Goal: Check status: Check status

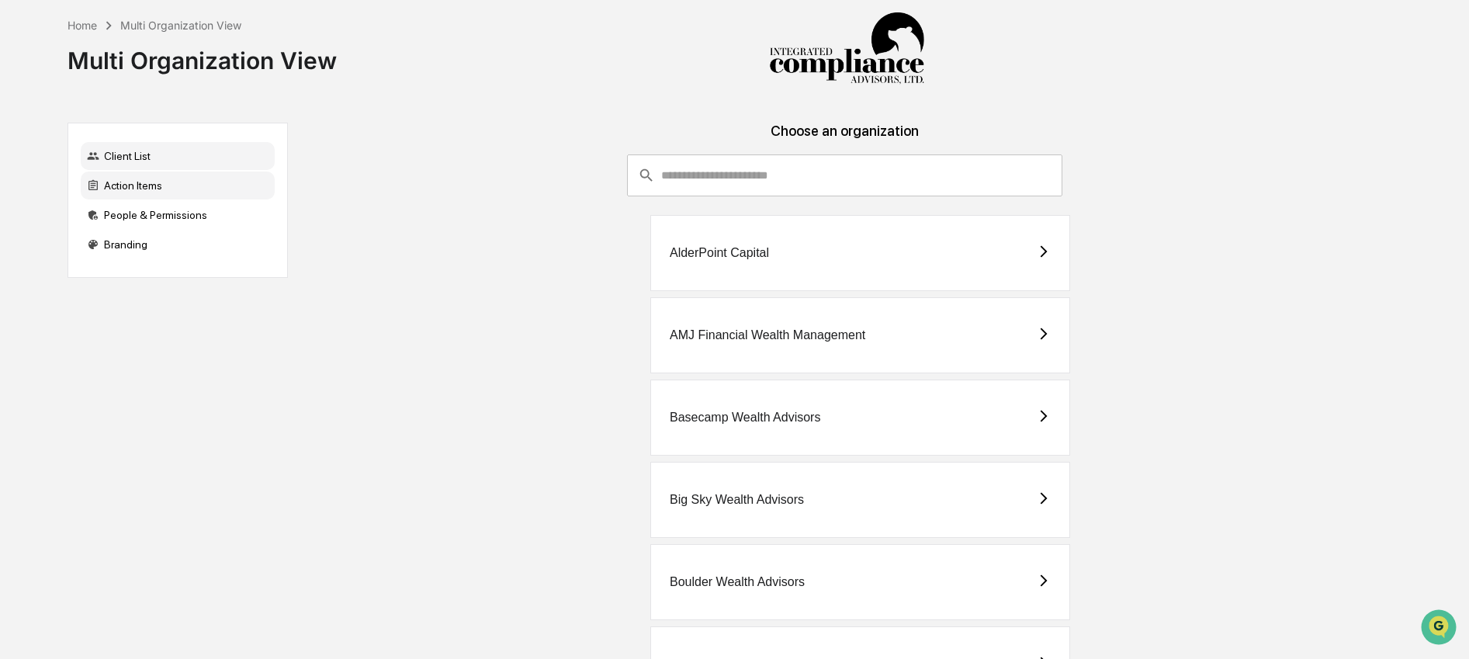
click at [211, 184] on div "Action Items" at bounding box center [178, 185] width 194 height 28
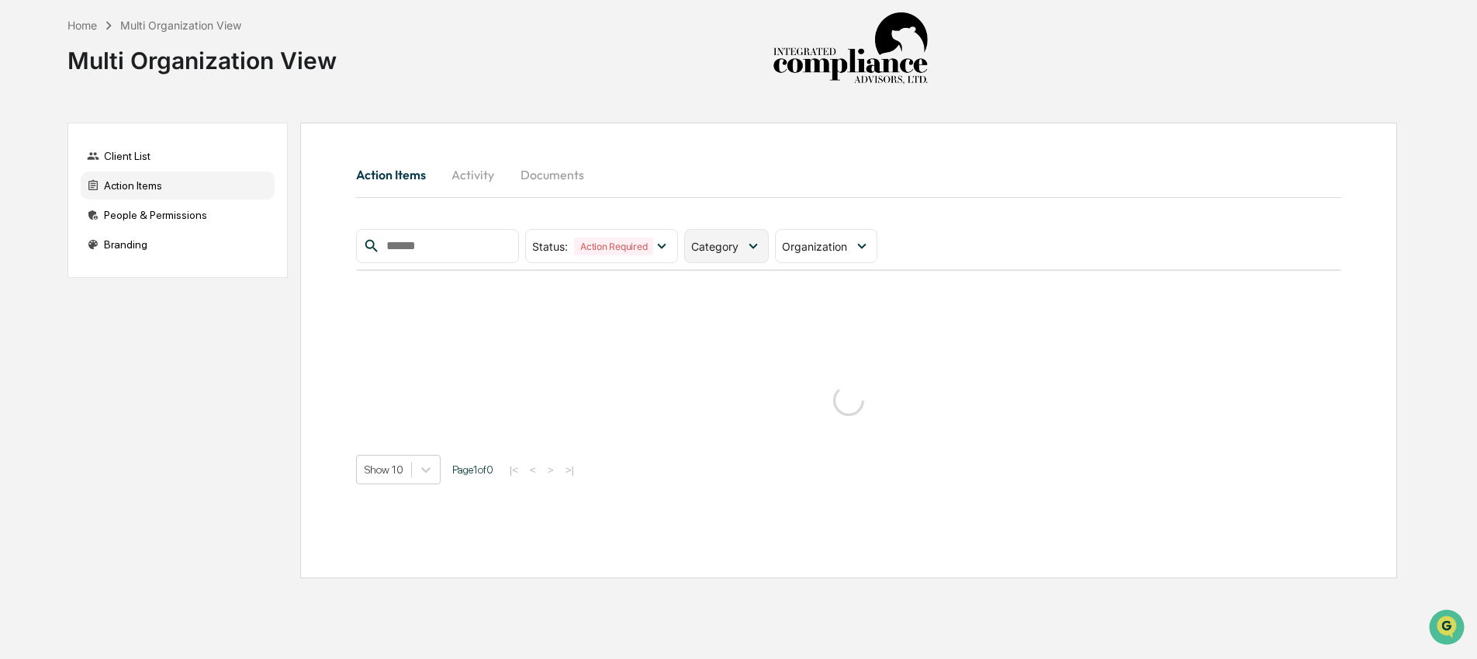
click at [725, 259] on div "Category" at bounding box center [726, 246] width 85 height 34
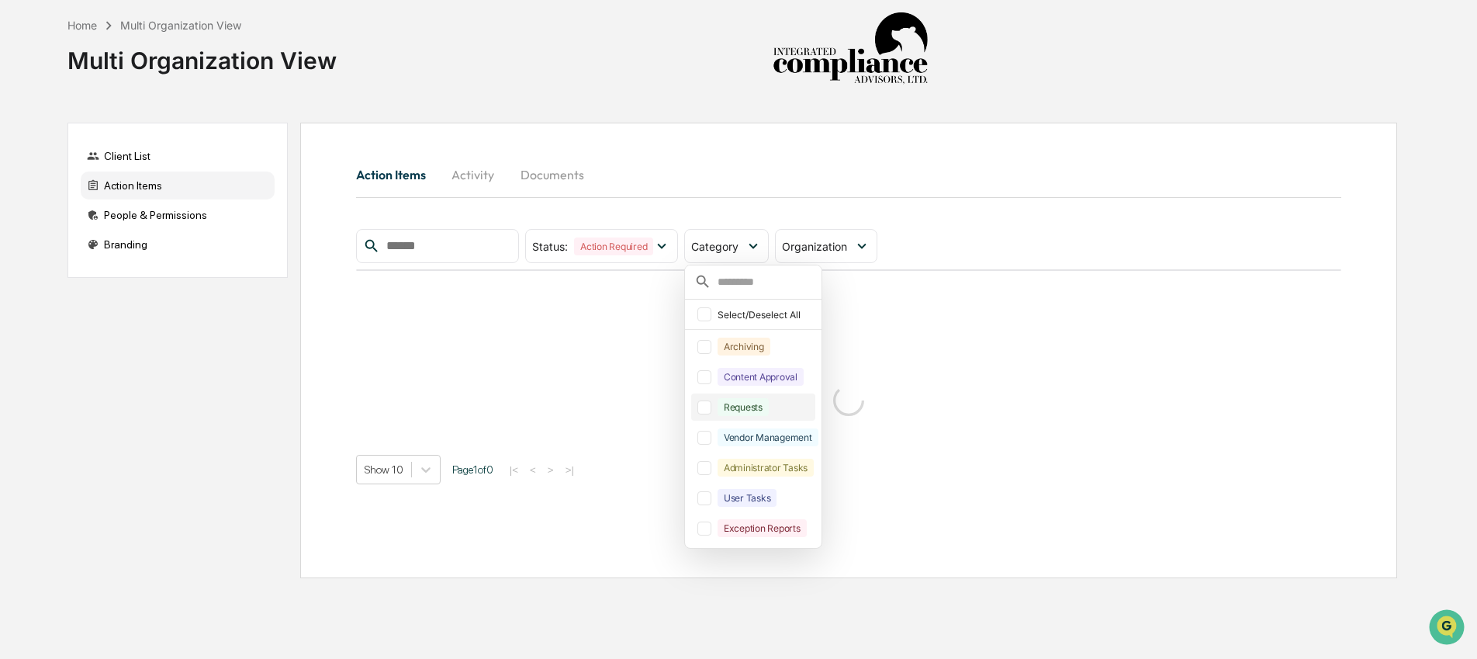
click at [746, 401] on div "Requests" at bounding box center [743, 407] width 51 height 18
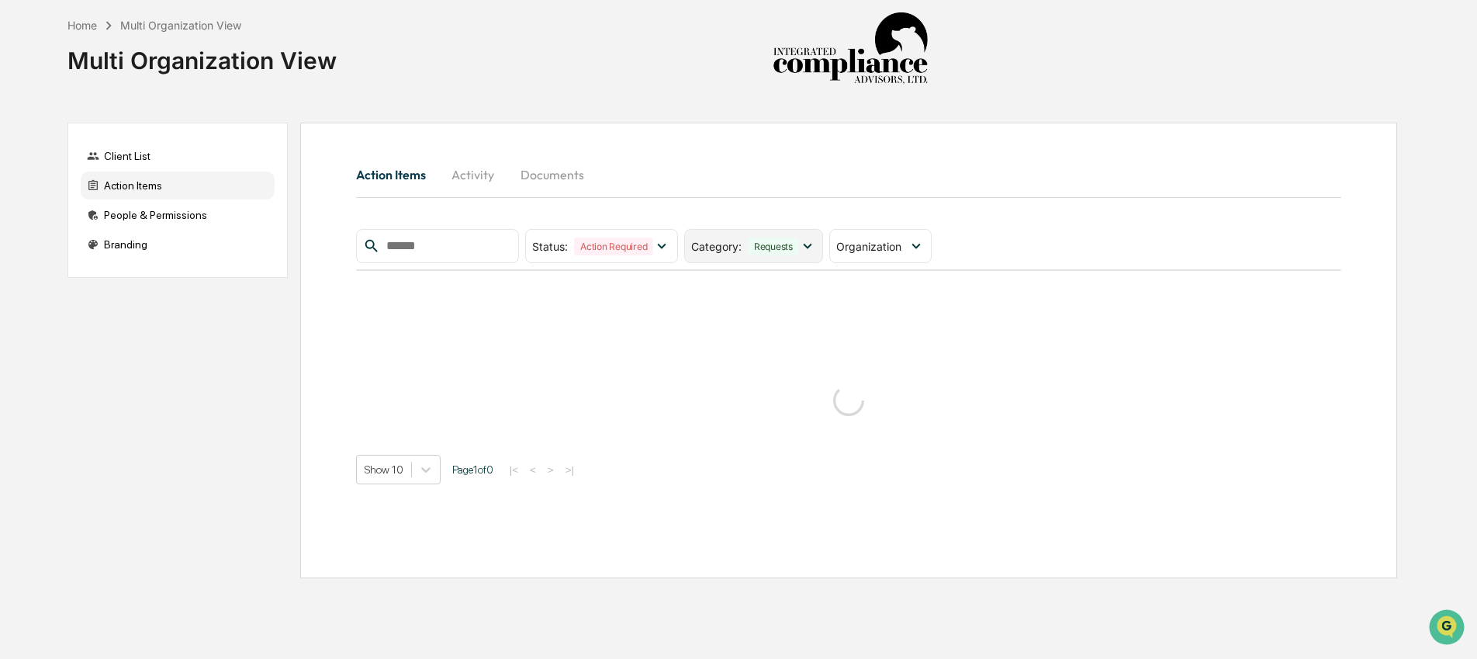
click at [741, 257] on div "Category : Requests" at bounding box center [753, 246] width 139 height 34
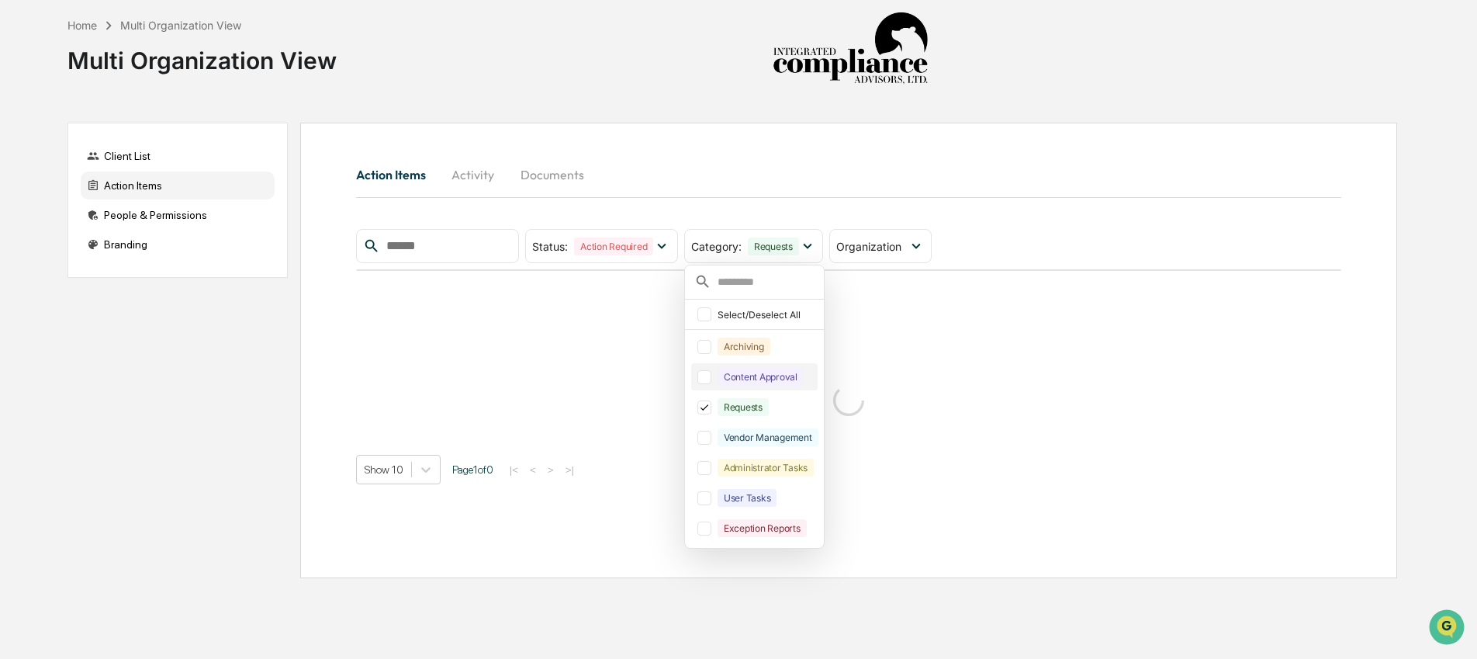
click at [760, 372] on div "Content Approval" at bounding box center [761, 377] width 86 height 18
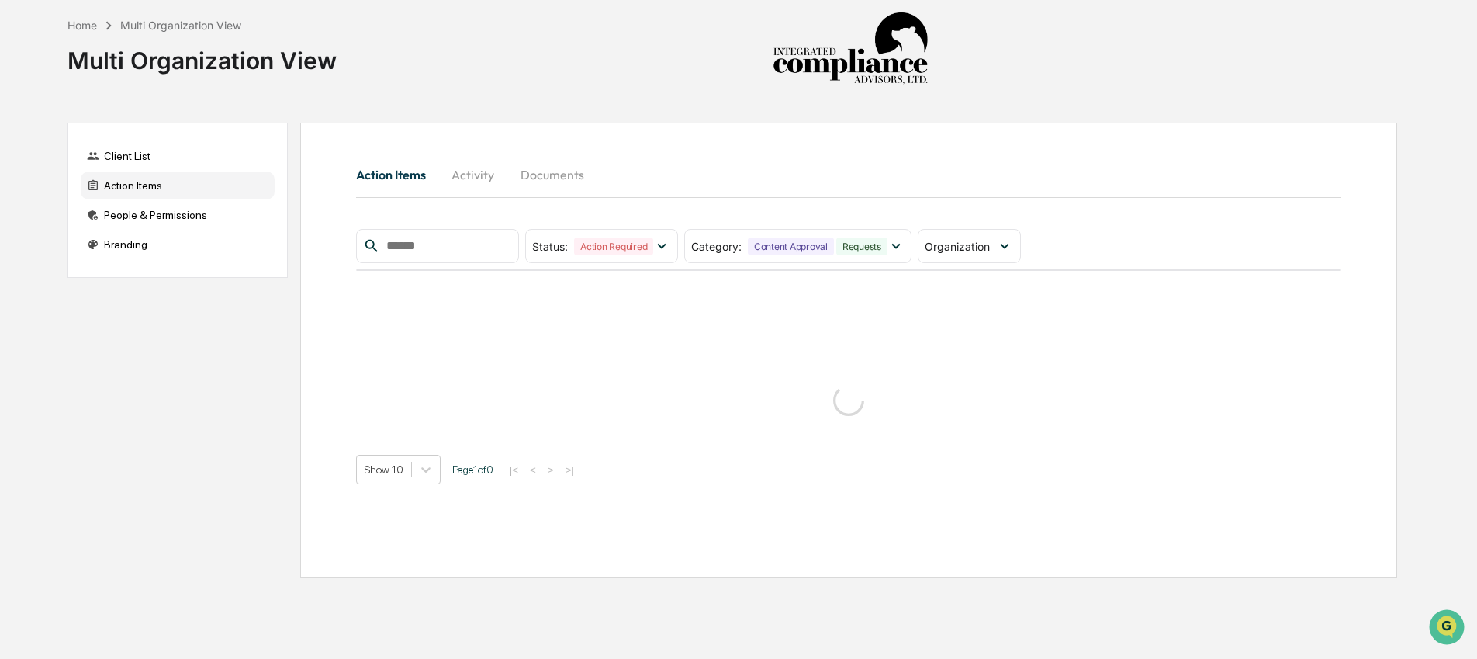
click at [881, 177] on div "Action Items Activity Documents" at bounding box center [848, 174] width 985 height 37
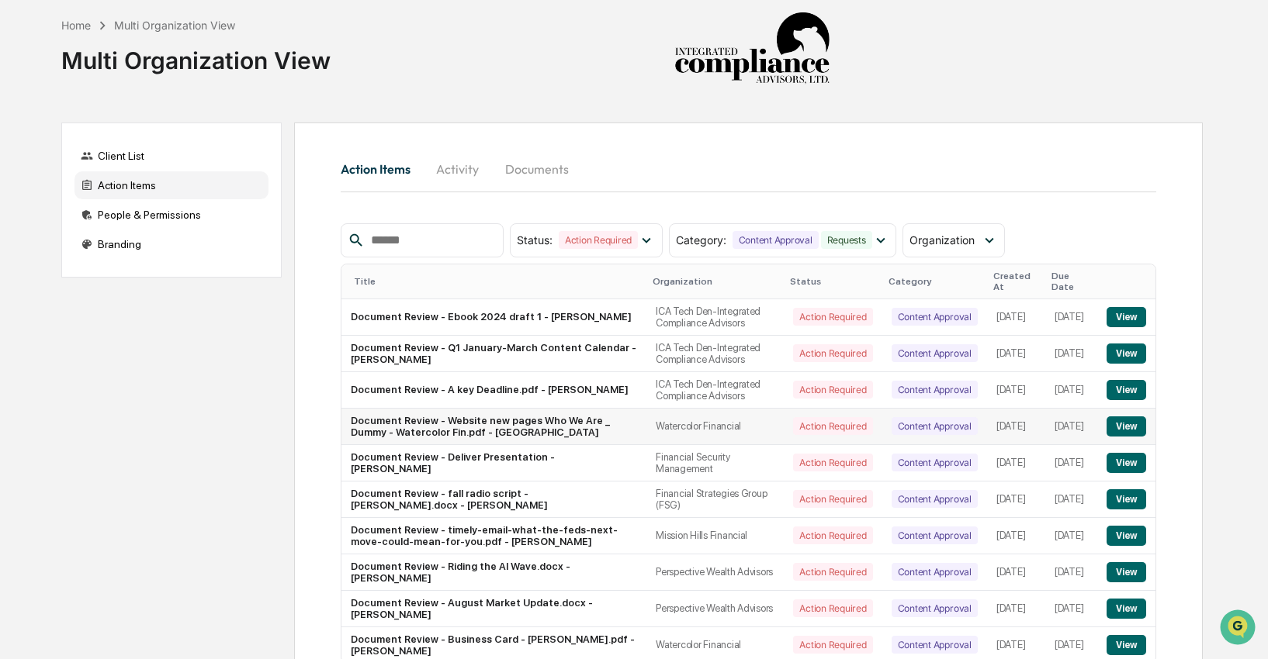
scroll to position [98, 0]
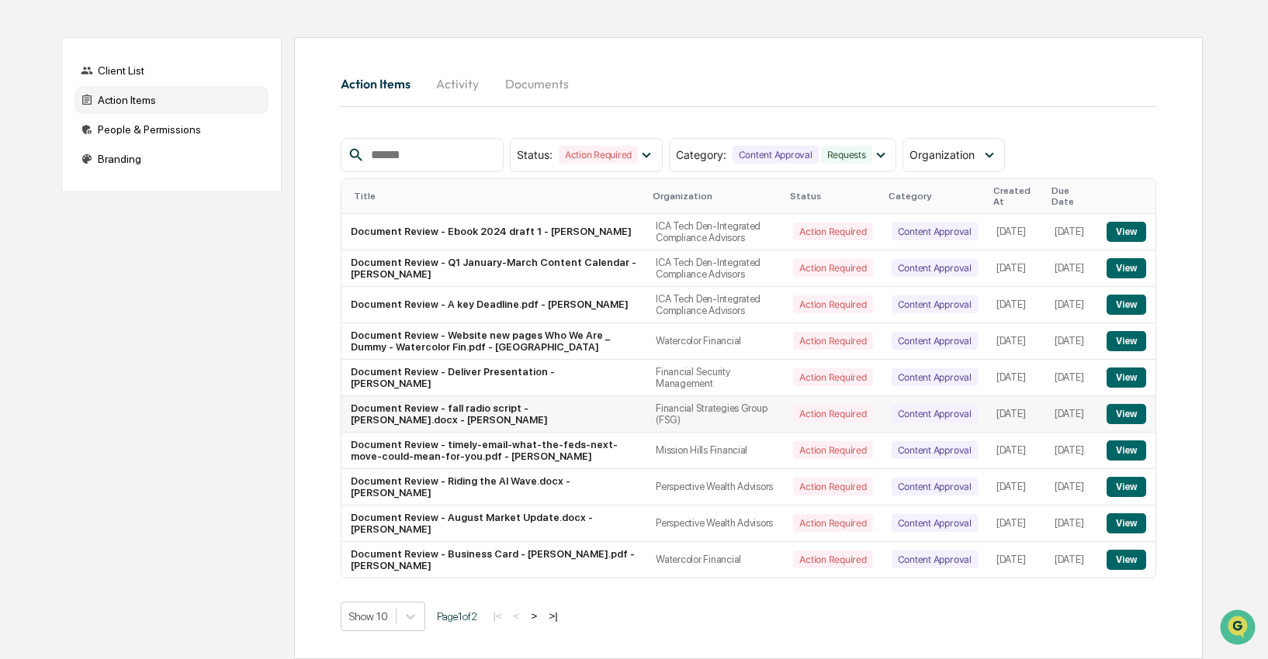
click at [1134, 404] on button "View" at bounding box center [1126, 414] width 40 height 20
